Goal: Information Seeking & Learning: Learn about a topic

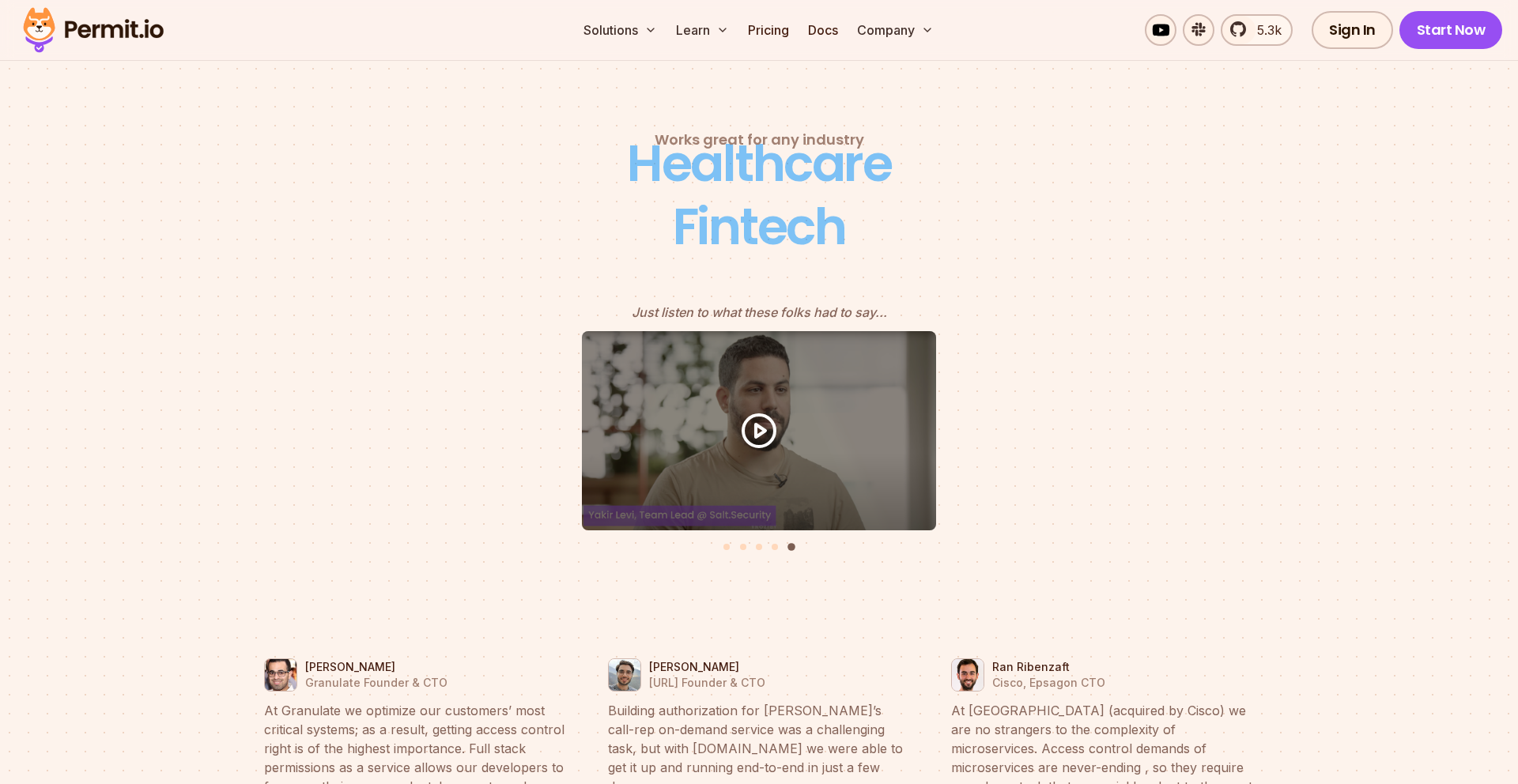
scroll to position [6828, 0]
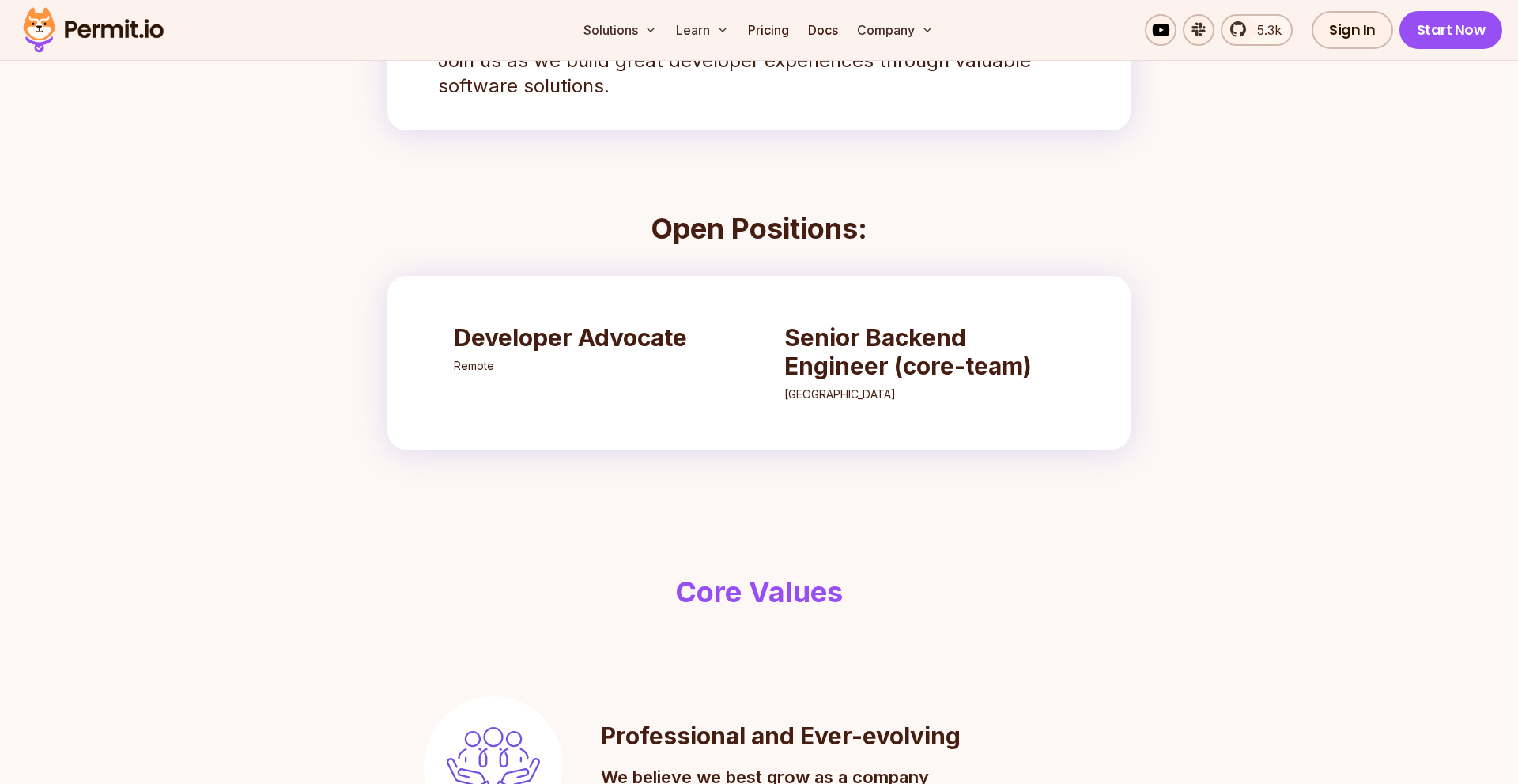
scroll to position [445, 0]
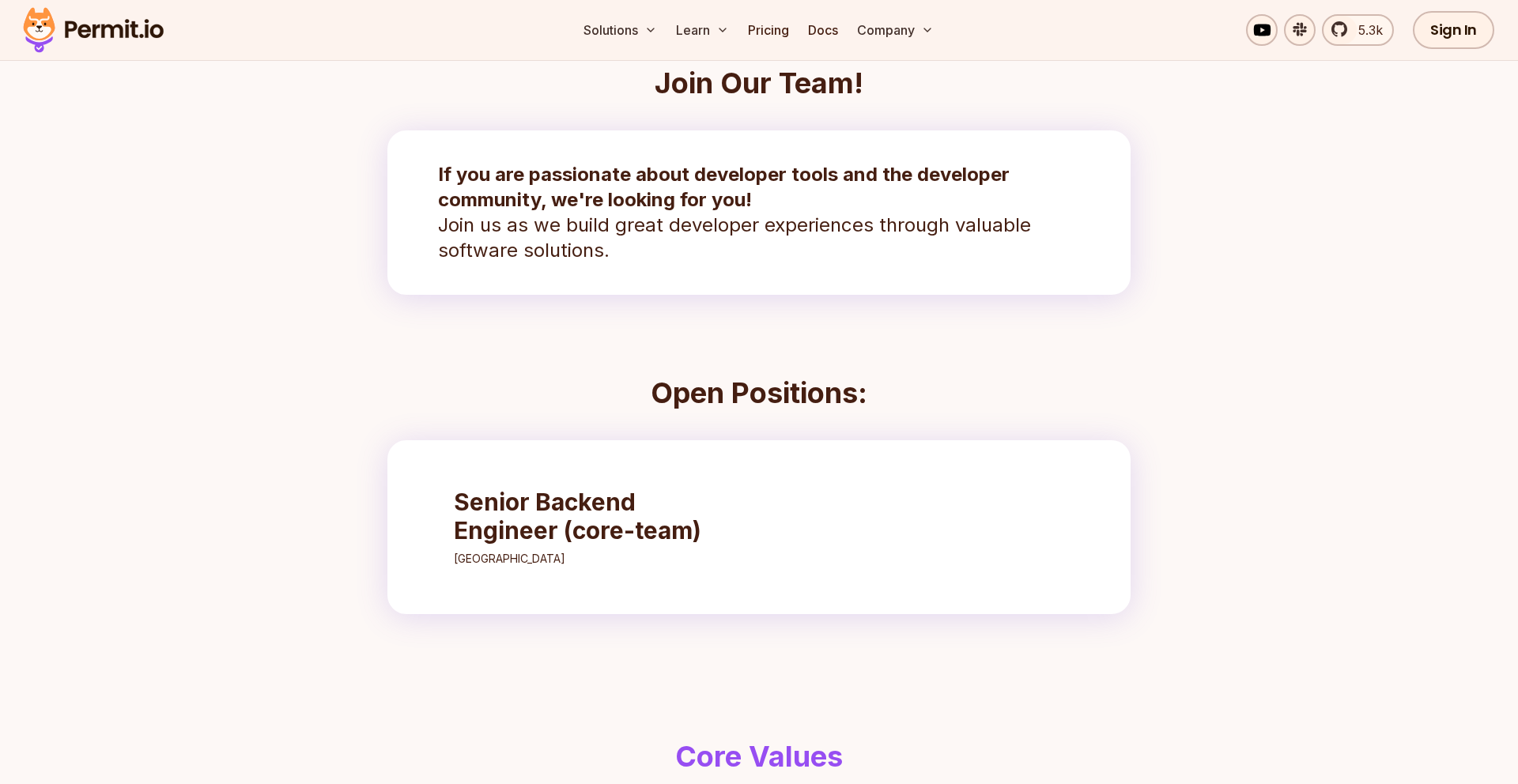
scroll to position [268, 0]
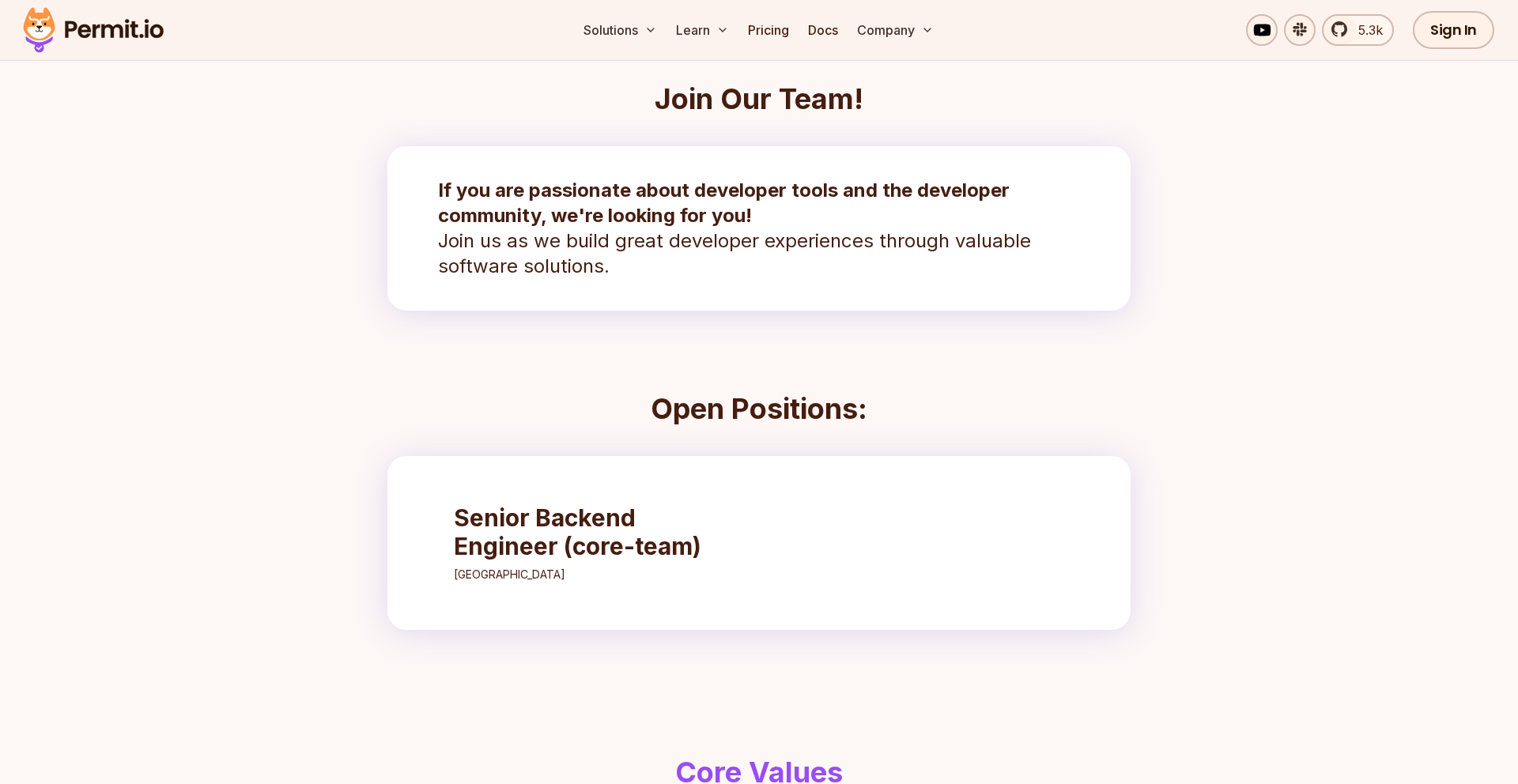
click at [514, 530] on h3 "Senior Backend Engineer (core-team)" at bounding box center [594, 532] width 280 height 57
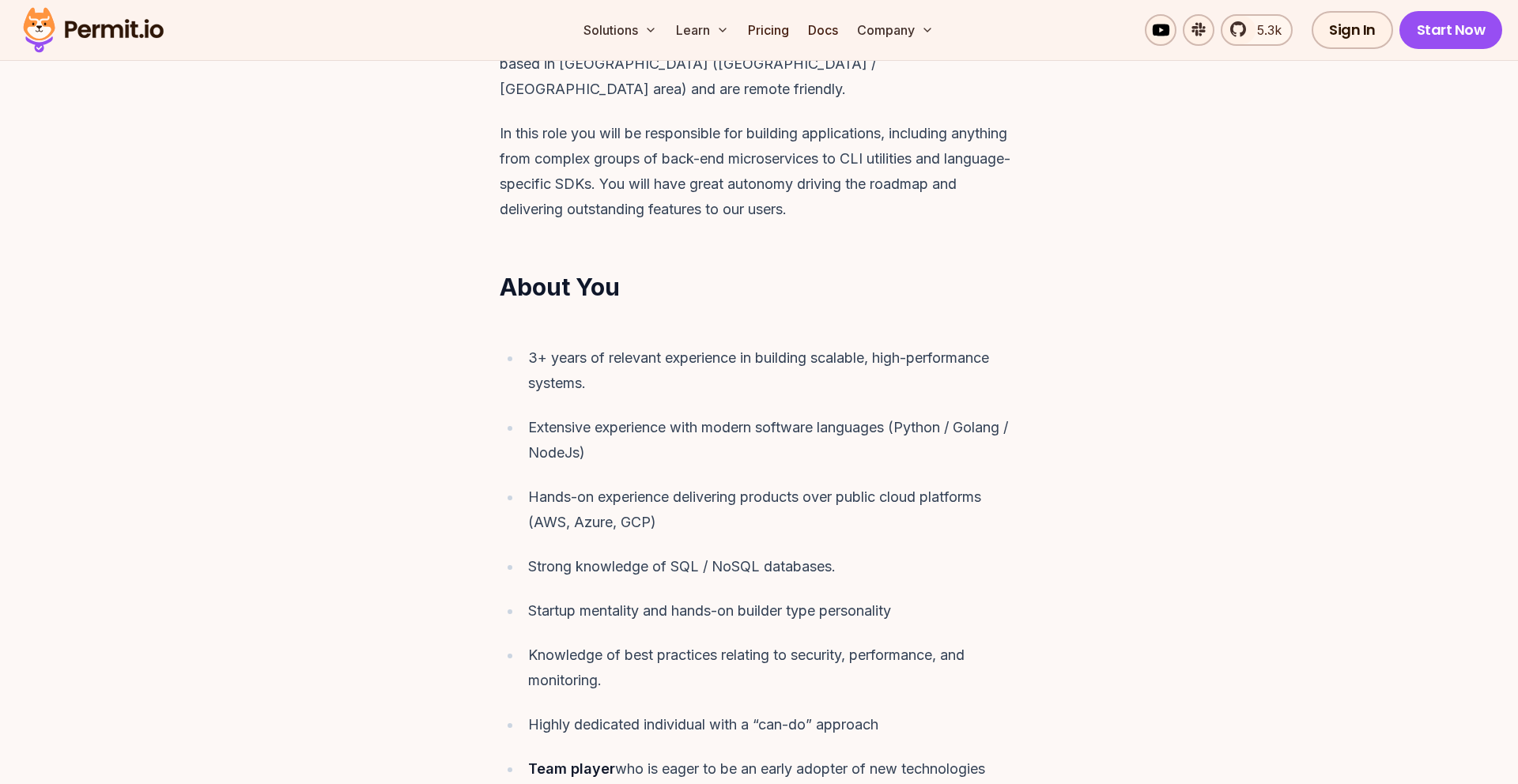
scroll to position [718, 0]
click at [663, 412] on div "Extensive experience with modern software languages (Python / Golang / NodeJs)" at bounding box center [773, 437] width 490 height 50
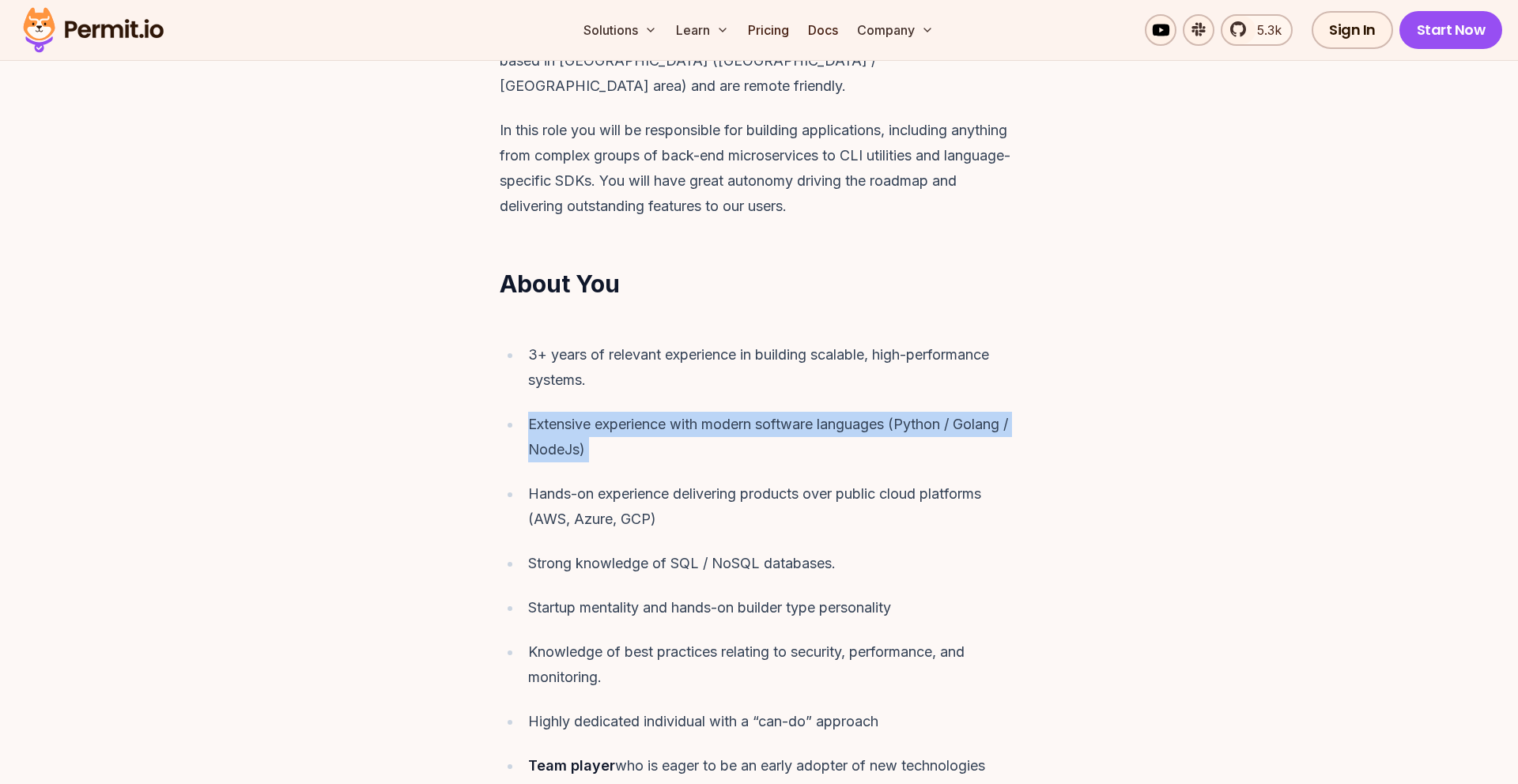
click at [663, 412] on div "Extensive experience with modern software languages (Python / Golang / NodeJs)" at bounding box center [773, 437] width 490 height 50
click at [626, 454] on ul "3+ years of relevant experience in building scalable, high-performance systems.…" at bounding box center [759, 560] width 518 height 437
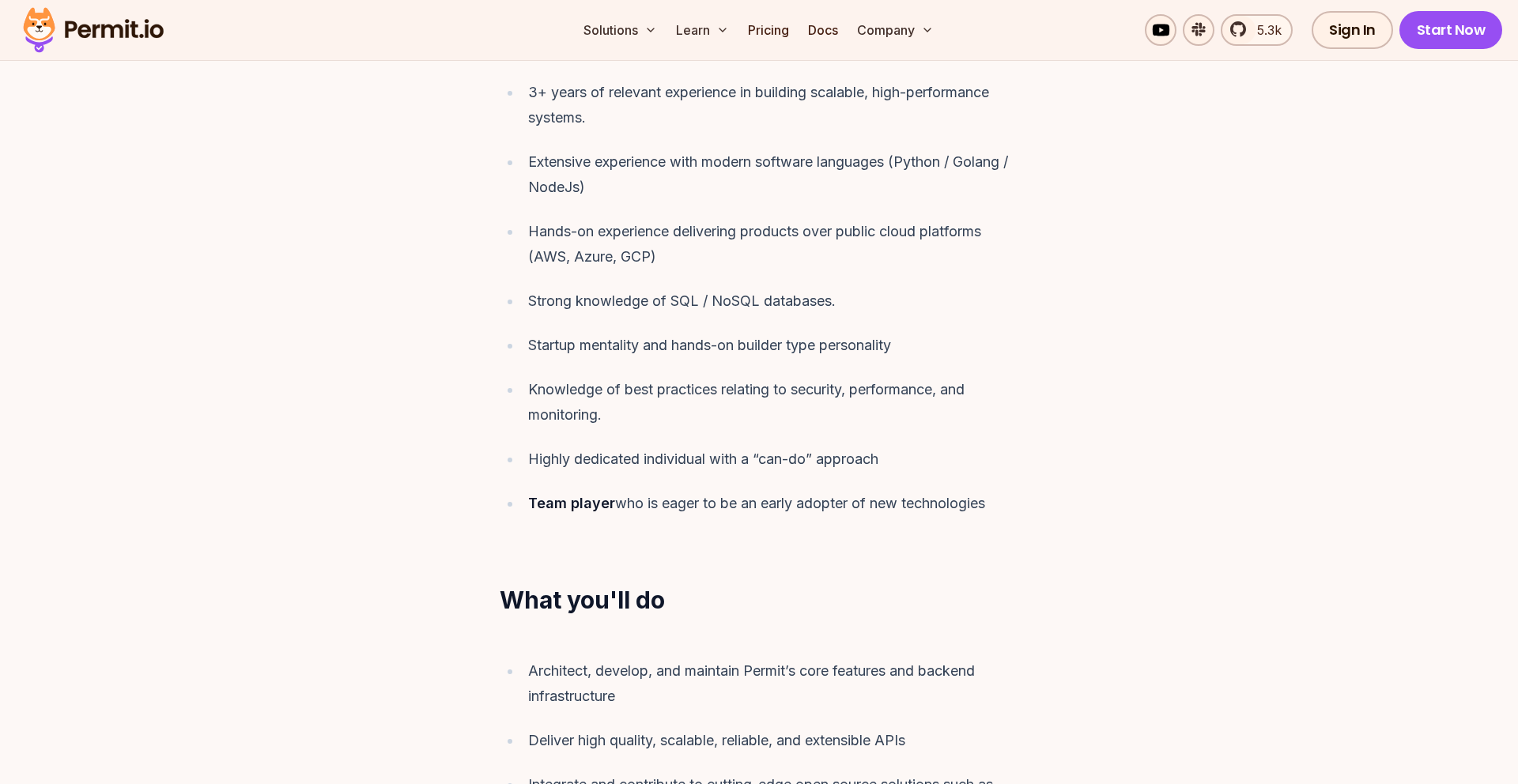
scroll to position [982, 0]
click at [682, 330] on div "Startup mentality and hands-on builder type personality" at bounding box center [773, 343] width 490 height 25
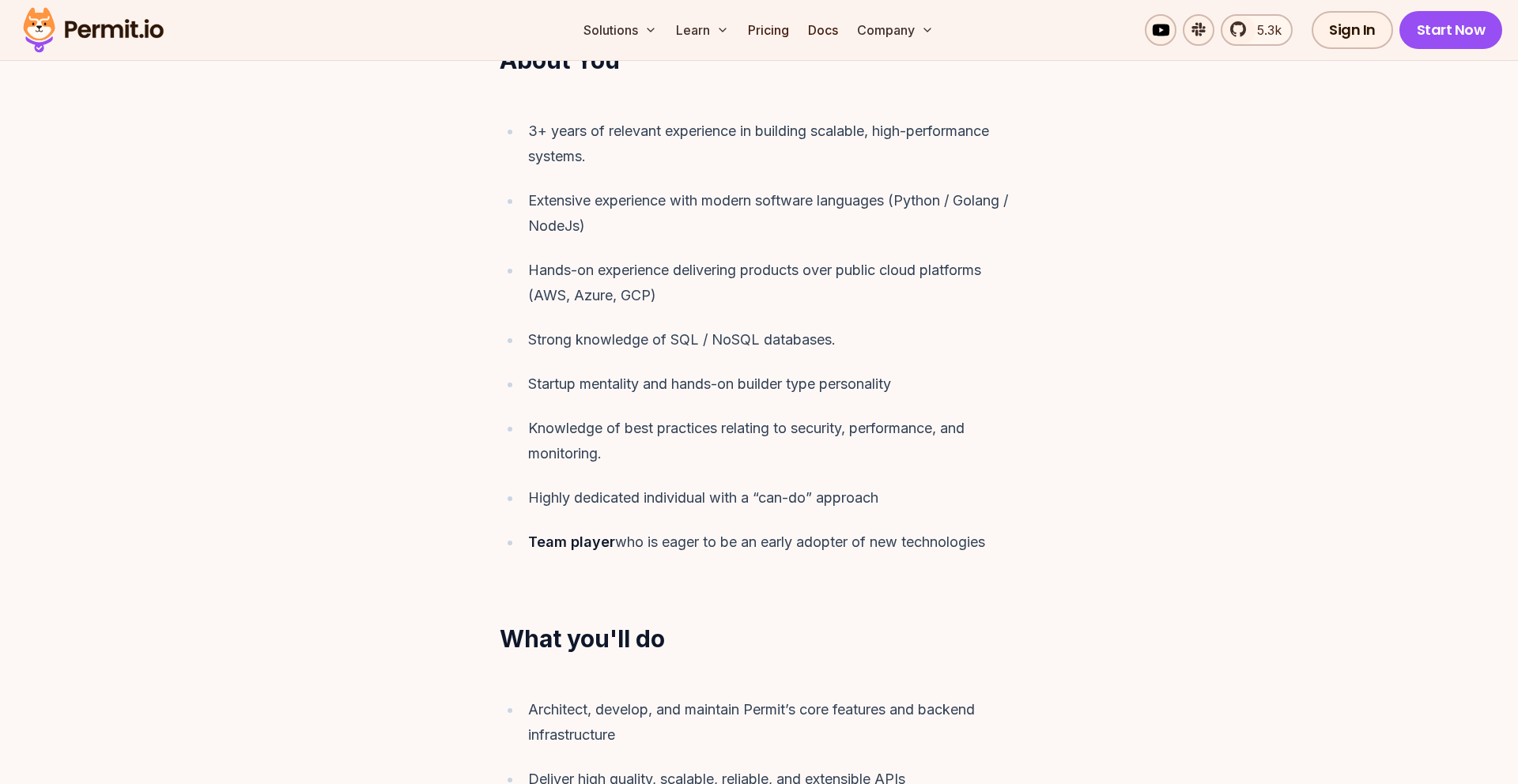
scroll to position [884, 0]
